Goal: Navigation & Orientation: Understand site structure

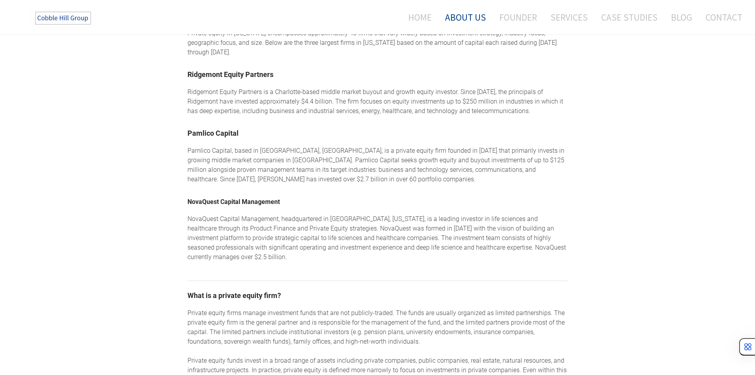
click at [481, 17] on link "About Us" at bounding box center [465, 17] width 53 height 21
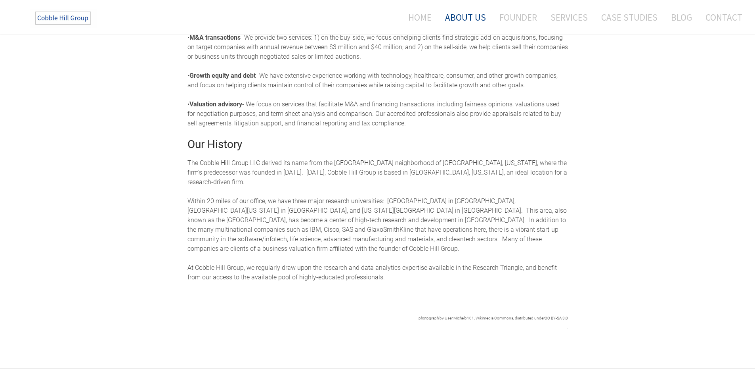
scroll to position [278, 0]
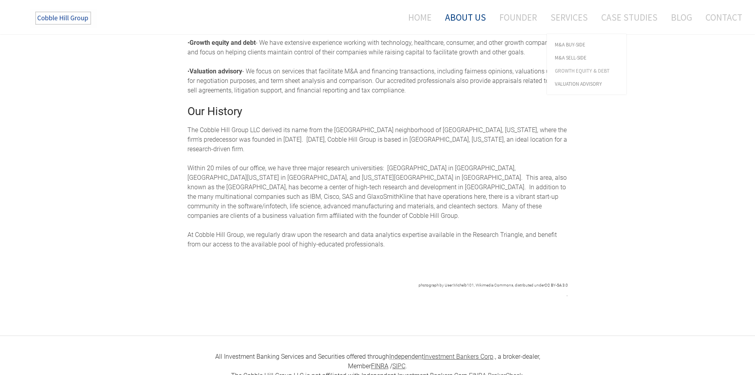
click at [578, 71] on span "Growth Equity & Debt" at bounding box center [586, 70] width 63 height 5
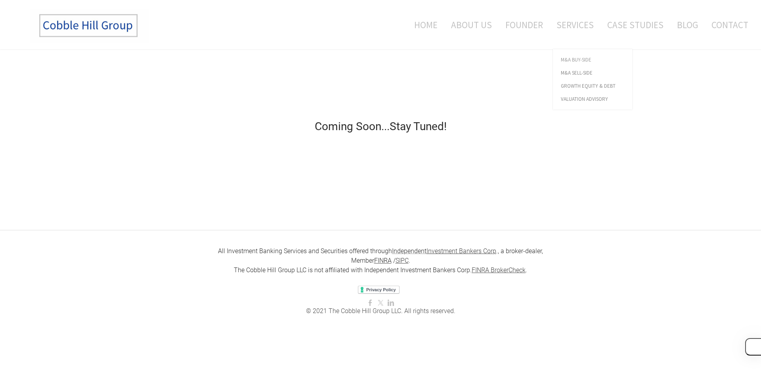
click at [583, 56] on link "M&A Buy-Side" at bounding box center [592, 59] width 79 height 13
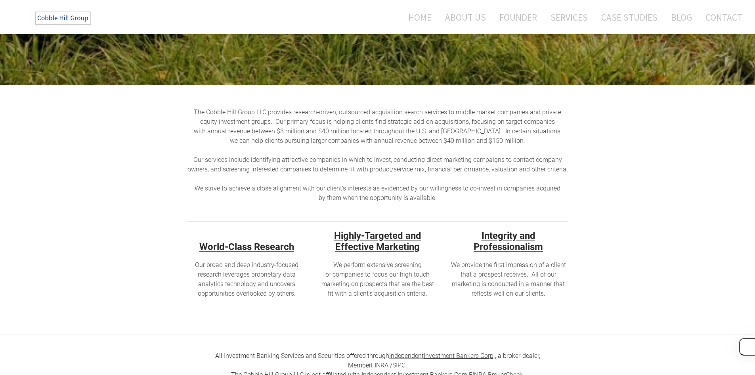
scroll to position [185, 0]
